Goal: Transaction & Acquisition: Purchase product/service

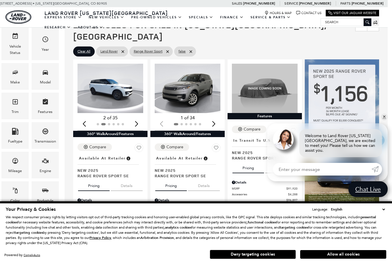
scroll to position [96, 4]
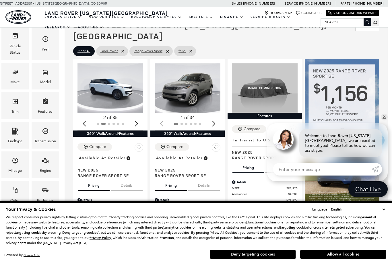
click at [163, 84] on img "1 / 2" at bounding box center [188, 87] width 66 height 49
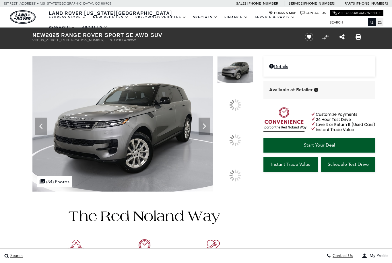
click at [145, 146] on img at bounding box center [122, 123] width 181 height 135
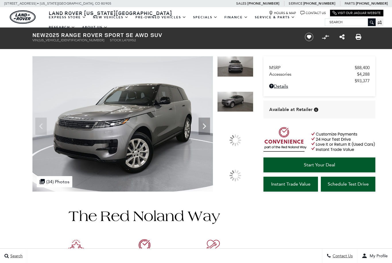
click at [232, 77] on img at bounding box center [235, 66] width 36 height 21
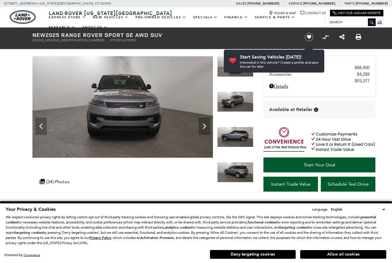
click at [203, 129] on icon "Next" at bounding box center [204, 126] width 11 height 11
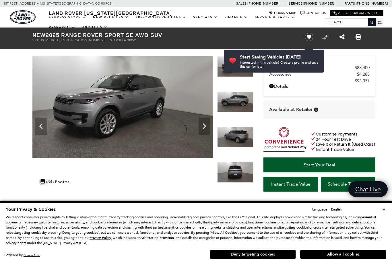
click at [205, 127] on icon "Next" at bounding box center [204, 126] width 3 height 6
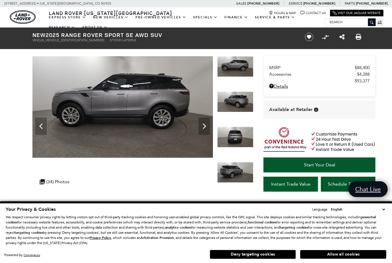
click at [205, 127] on icon "Next" at bounding box center [204, 126] width 3 height 6
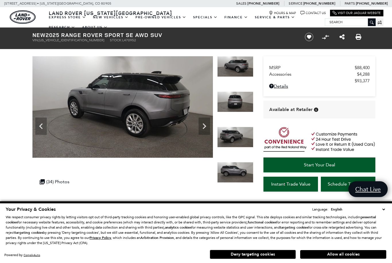
click at [202, 121] on icon "Next" at bounding box center [204, 126] width 11 height 11
